Goal: Obtain resource: Obtain resource

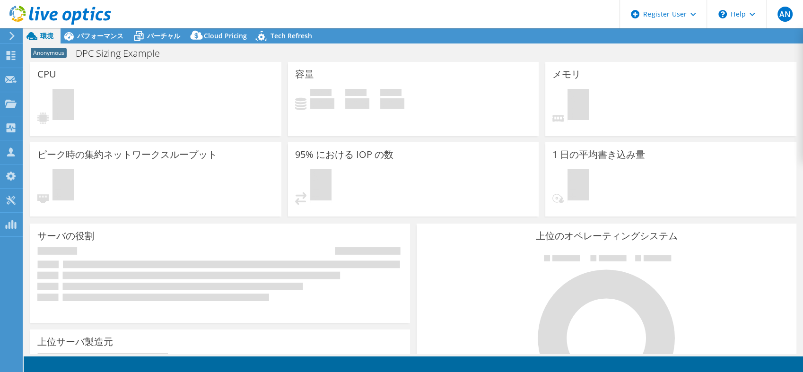
select select "[GEOGRAPHIC_DATA]"
select select "JPY"
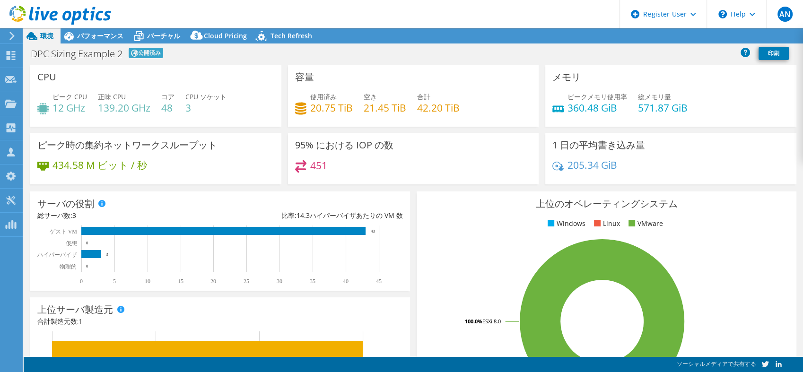
select select "[GEOGRAPHIC_DATA]"
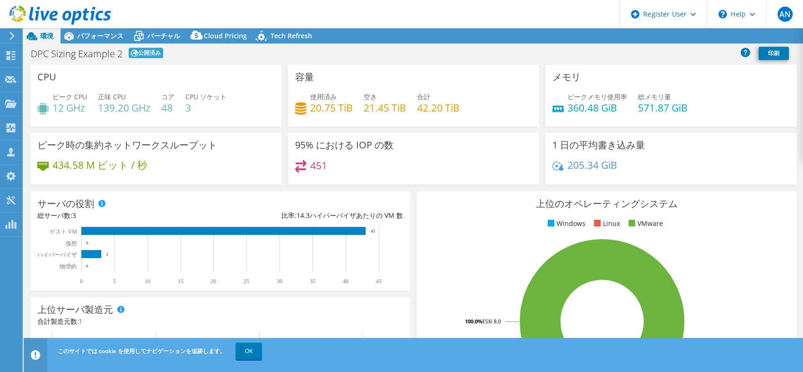
select select "[GEOGRAPHIC_DATA]"
select select "JPY"
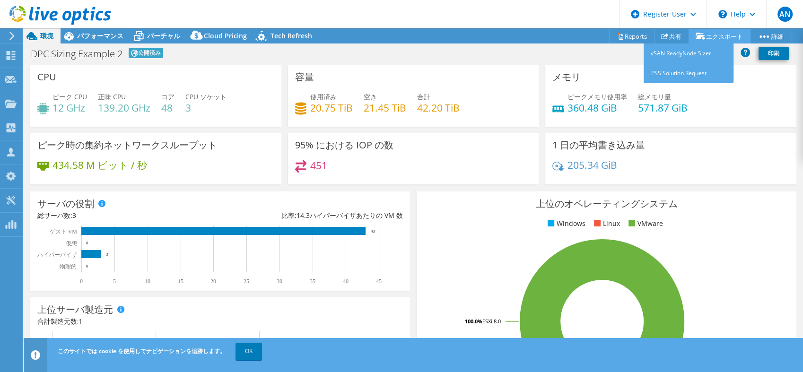
click at [699, 34] on icon at bounding box center [699, 36] width 9 height 7
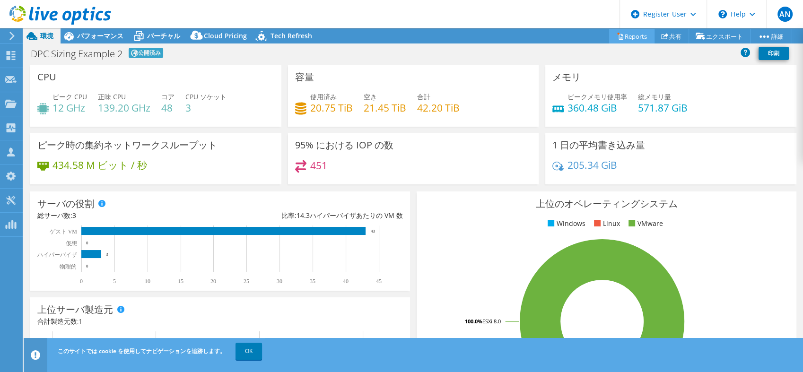
click at [624, 33] on link "Reports" at bounding box center [631, 36] width 45 height 15
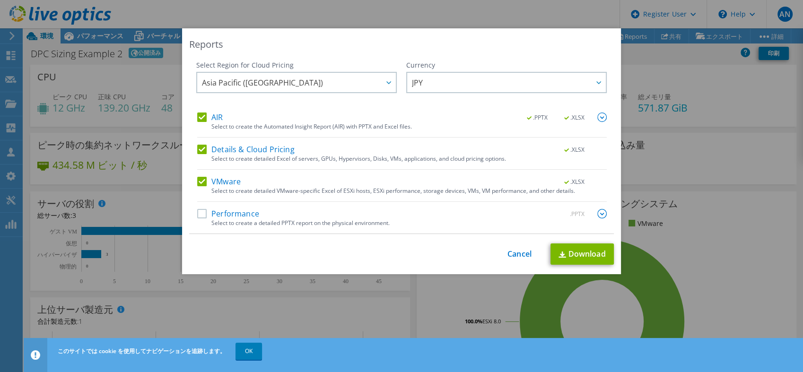
click at [197, 212] on label "Performance" at bounding box center [228, 213] width 62 height 9
click at [0, 0] on input "Performance" at bounding box center [0, 0] width 0 height 0
click at [579, 250] on link "Download" at bounding box center [581, 253] width 63 height 21
click at [512, 43] on div "Reports" at bounding box center [401, 44] width 425 height 13
click at [521, 252] on link "Cancel" at bounding box center [519, 254] width 24 height 9
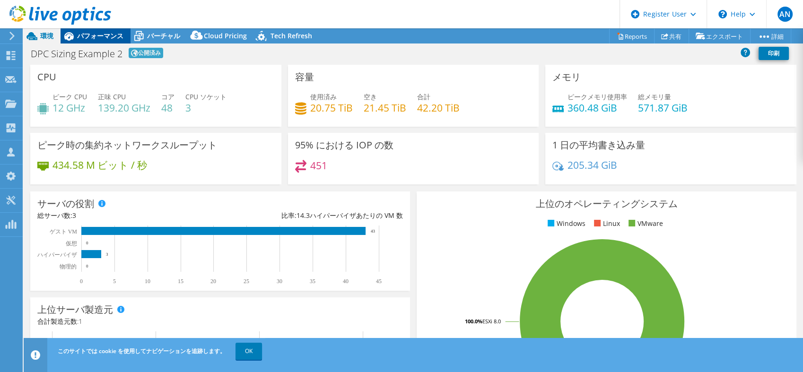
click at [106, 33] on span "パフォーマンス" at bounding box center [100, 35] width 46 height 9
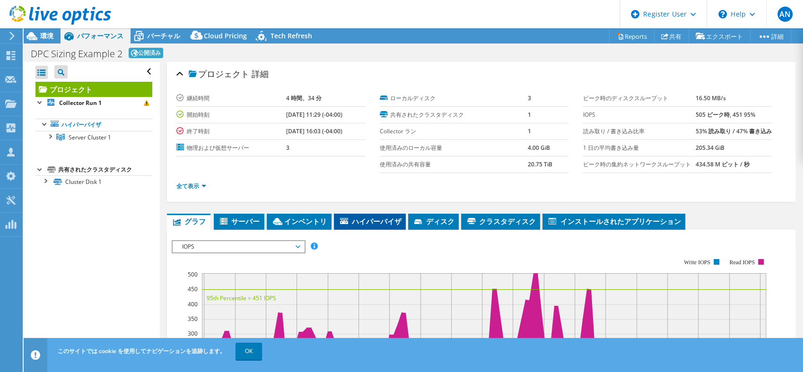
click at [370, 226] on span "ハイパーバイザ" at bounding box center [369, 221] width 62 height 9
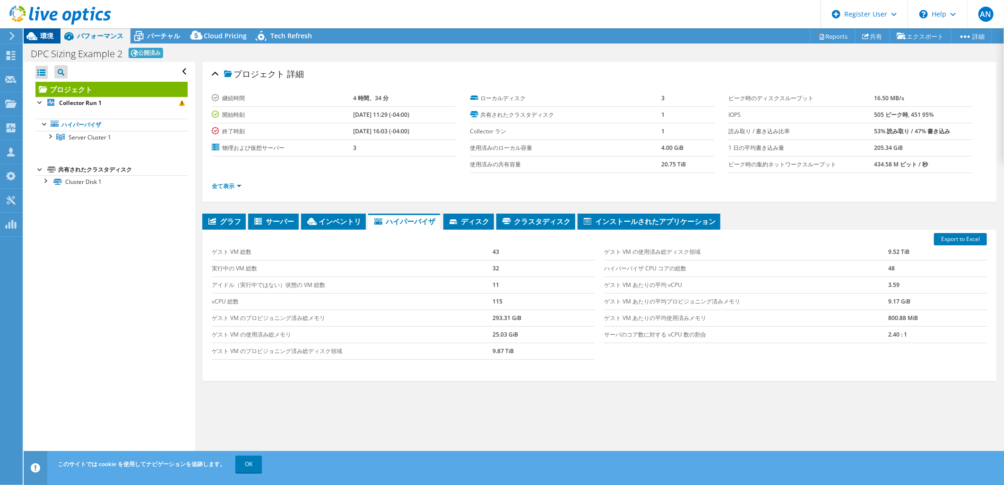
click at [46, 35] on span "環境" at bounding box center [46, 35] width 13 height 9
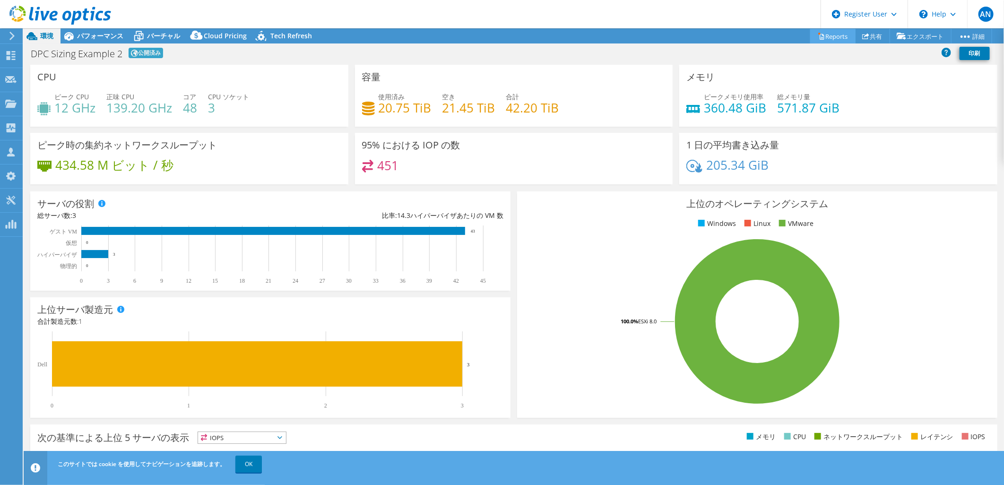
click at [802, 42] on link "Reports" at bounding box center [832, 36] width 45 height 15
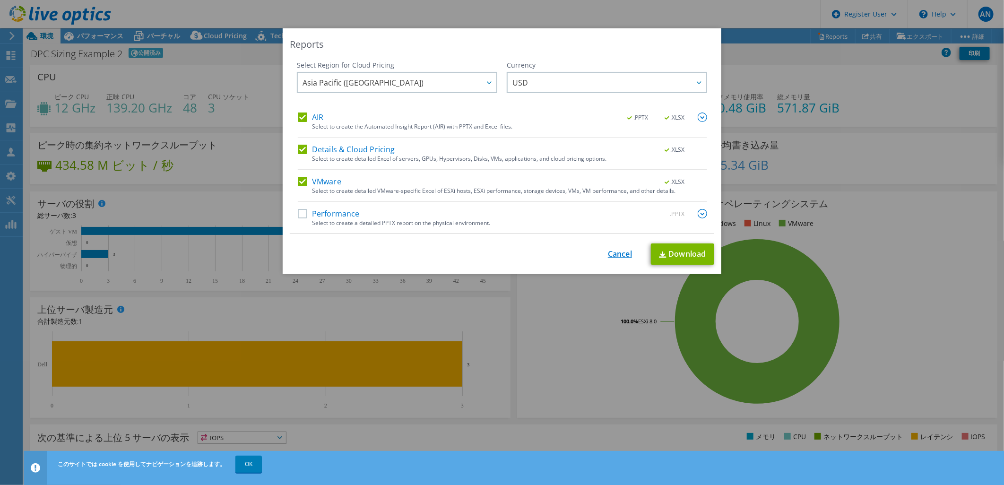
click at [611, 252] on link "Cancel" at bounding box center [620, 254] width 24 height 9
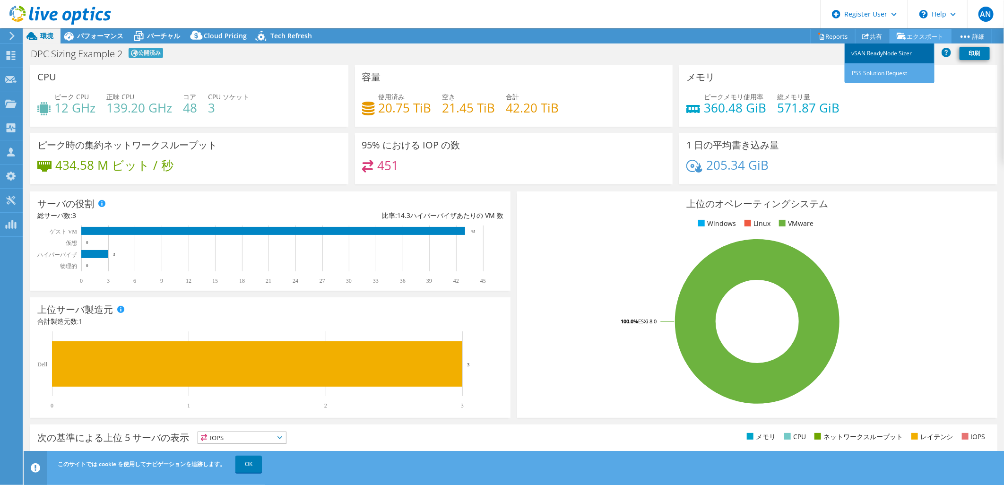
click at [802, 52] on link "vSAN ReadyNode Sizer" at bounding box center [890, 53] width 90 height 20
click at [802, 32] on link "Reports" at bounding box center [832, 36] width 45 height 15
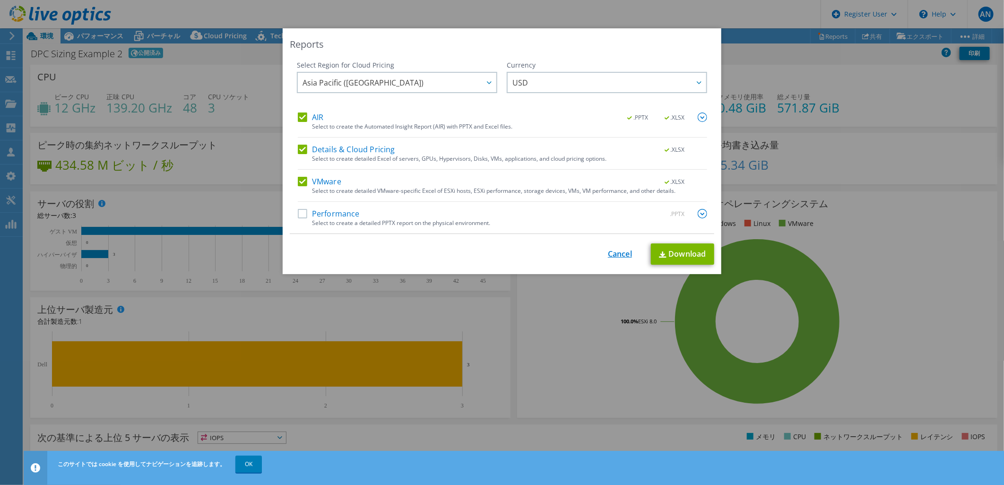
click at [621, 251] on link "Cancel" at bounding box center [620, 254] width 24 height 9
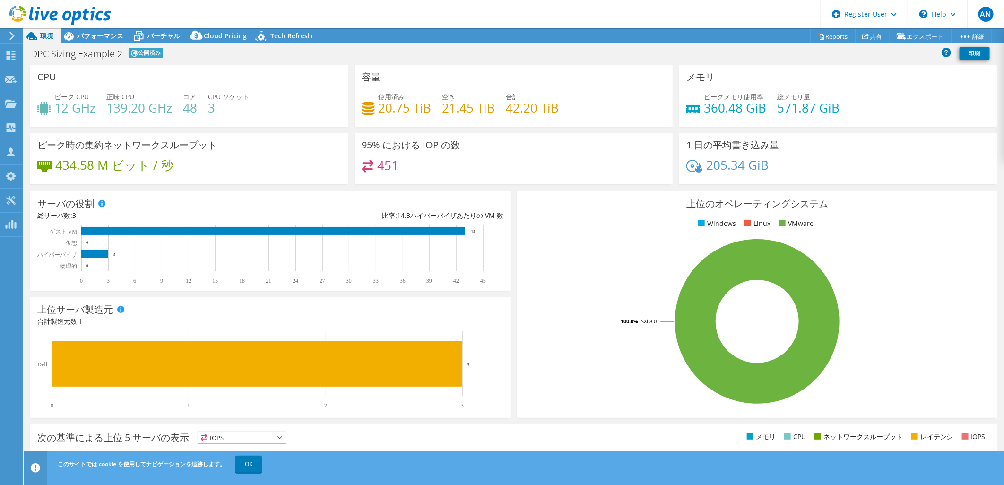
click at [13, 37] on use at bounding box center [11, 36] width 5 height 9
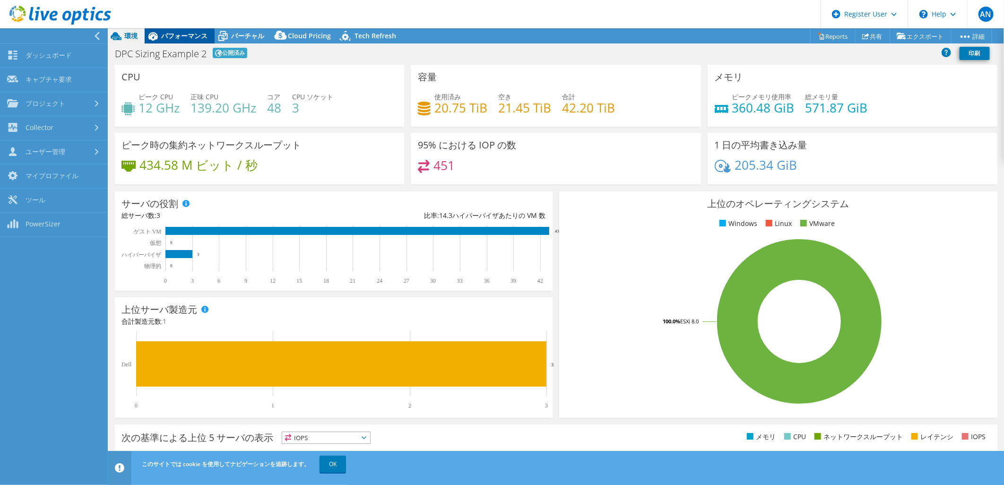
click at [199, 35] on span "パフォーマンス" at bounding box center [184, 35] width 46 height 9
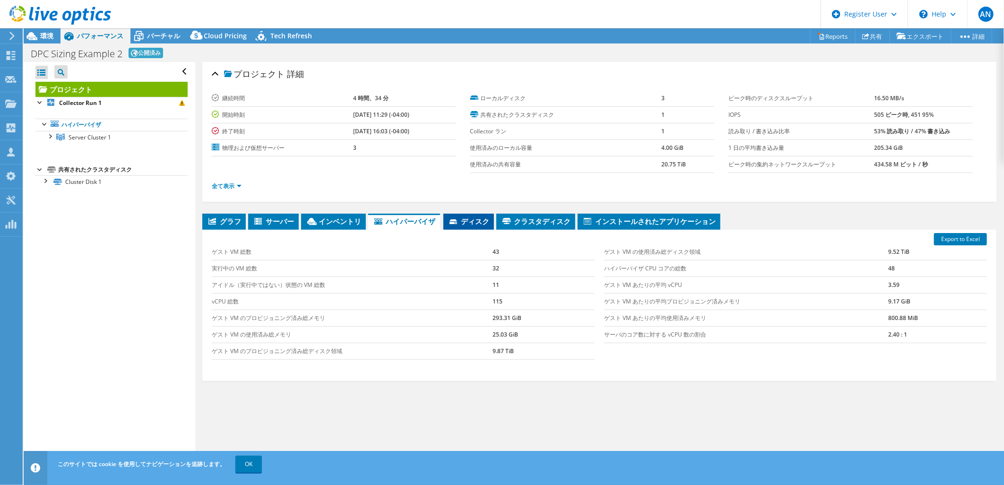
click at [488, 216] on li "ディスク" at bounding box center [468, 222] width 51 height 16
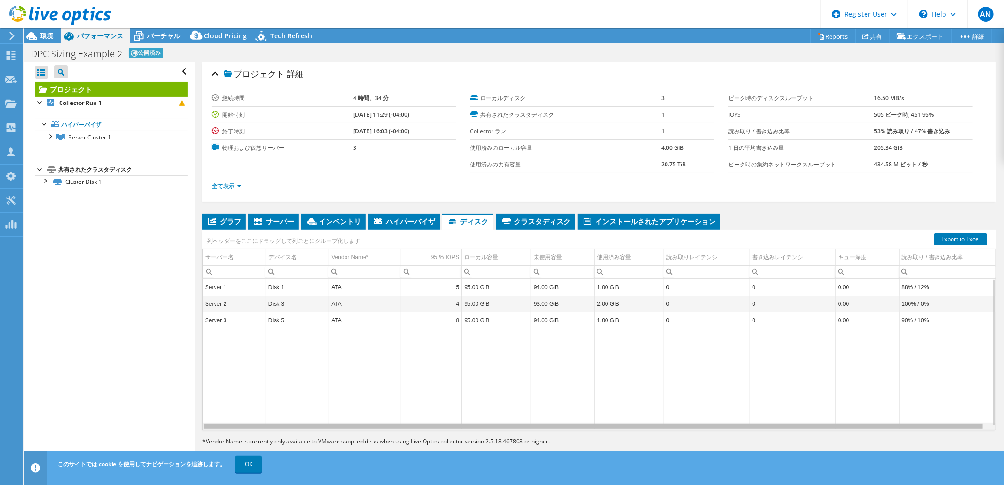
drag, startPoint x: 492, startPoint y: 426, endPoint x: 551, endPoint y: 424, distance: 58.7
click at [551, 372] on body "AN Dell ユーザー [PERSON_NAME] [PERSON_NAME][EMAIL_ADDRESS][DOMAIN_NAME] Dell My Pr…" at bounding box center [502, 242] width 1004 height 485
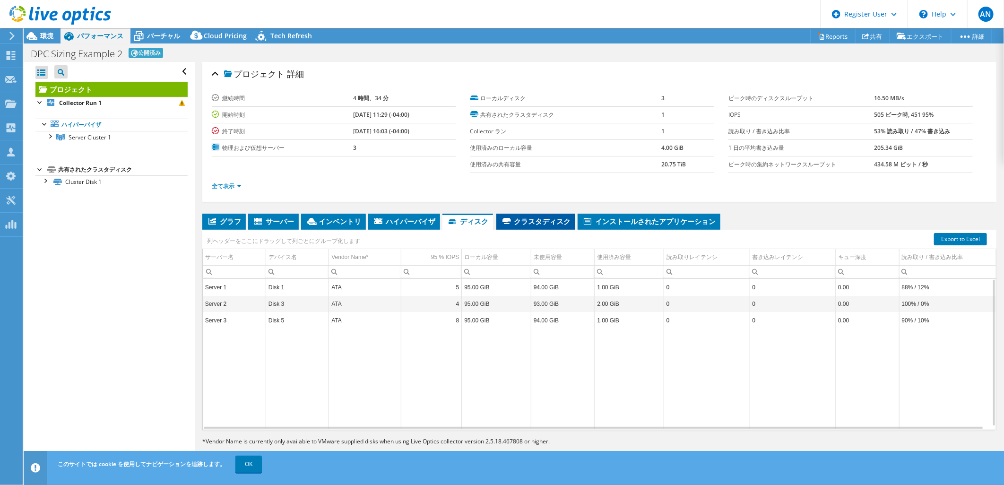
click at [537, 217] on span "クラスタディスク" at bounding box center [535, 221] width 69 height 9
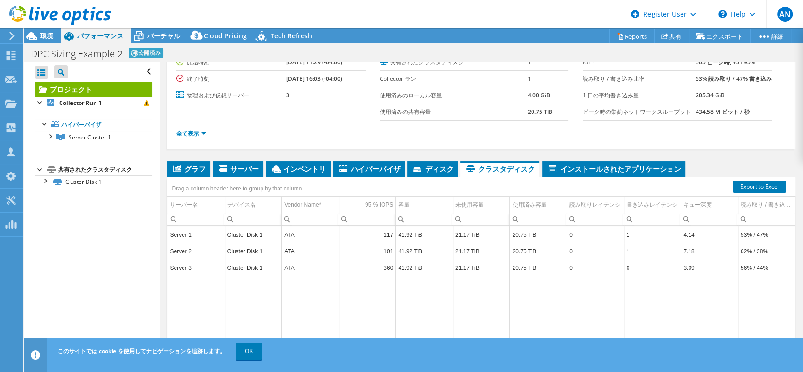
scroll to position [105, 0]
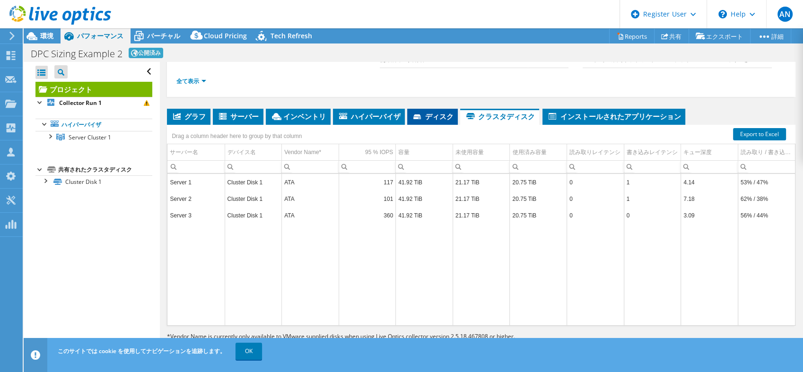
click at [431, 125] on li "ディスク" at bounding box center [432, 117] width 51 height 16
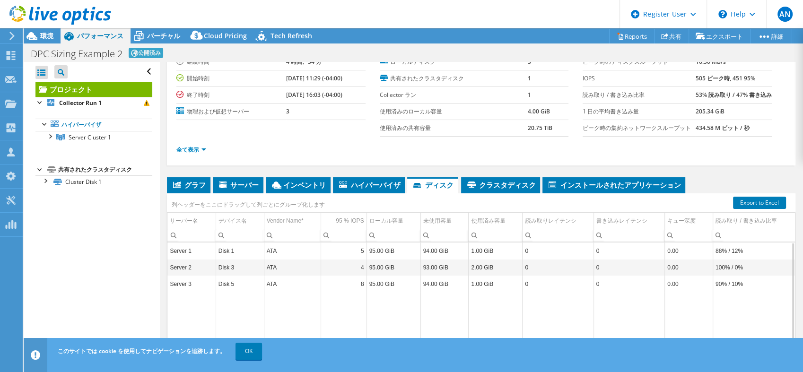
scroll to position [0, 0]
